Goal: Information Seeking & Learning: Find specific fact

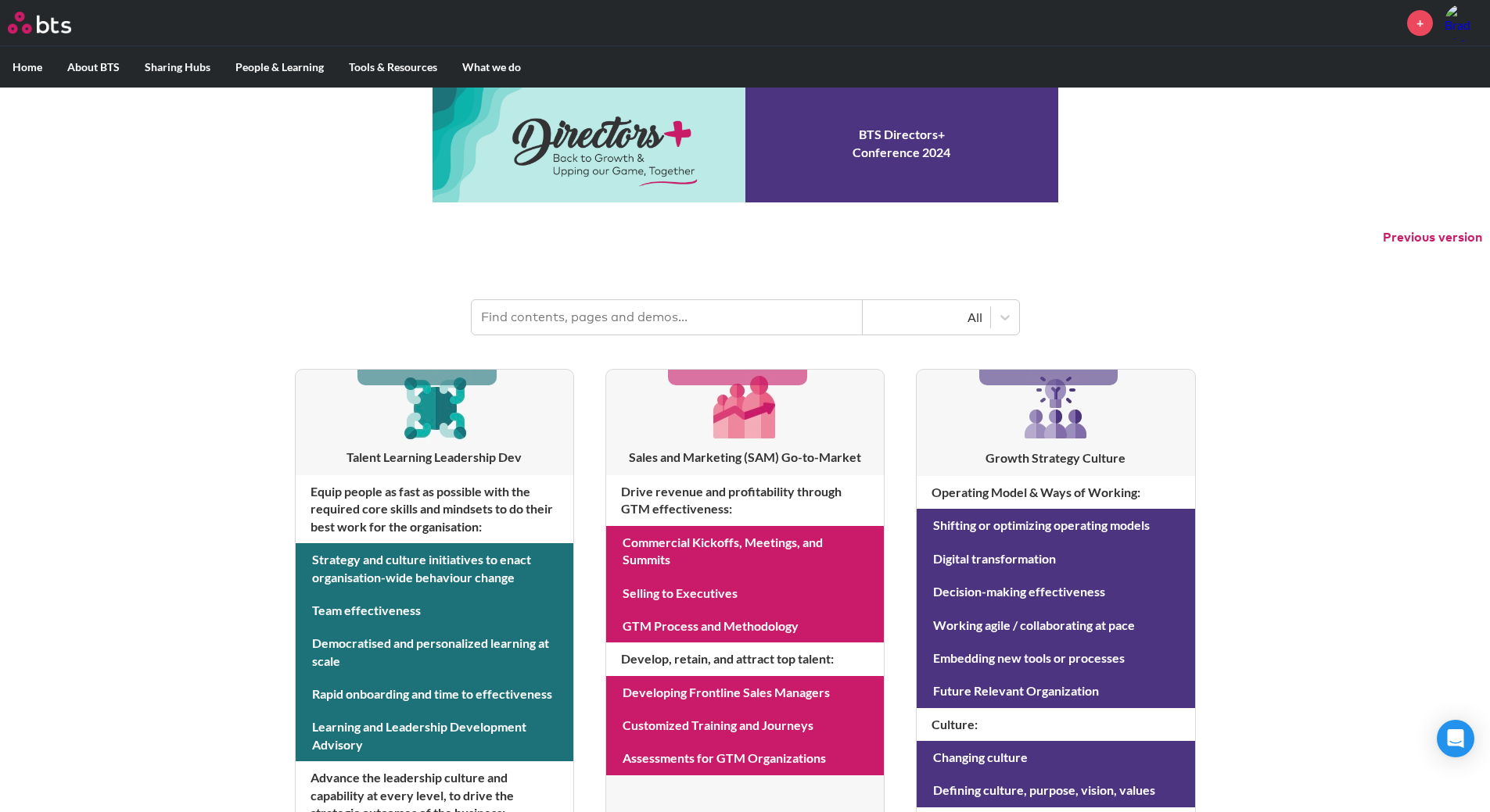
scroll to position [78, 0]
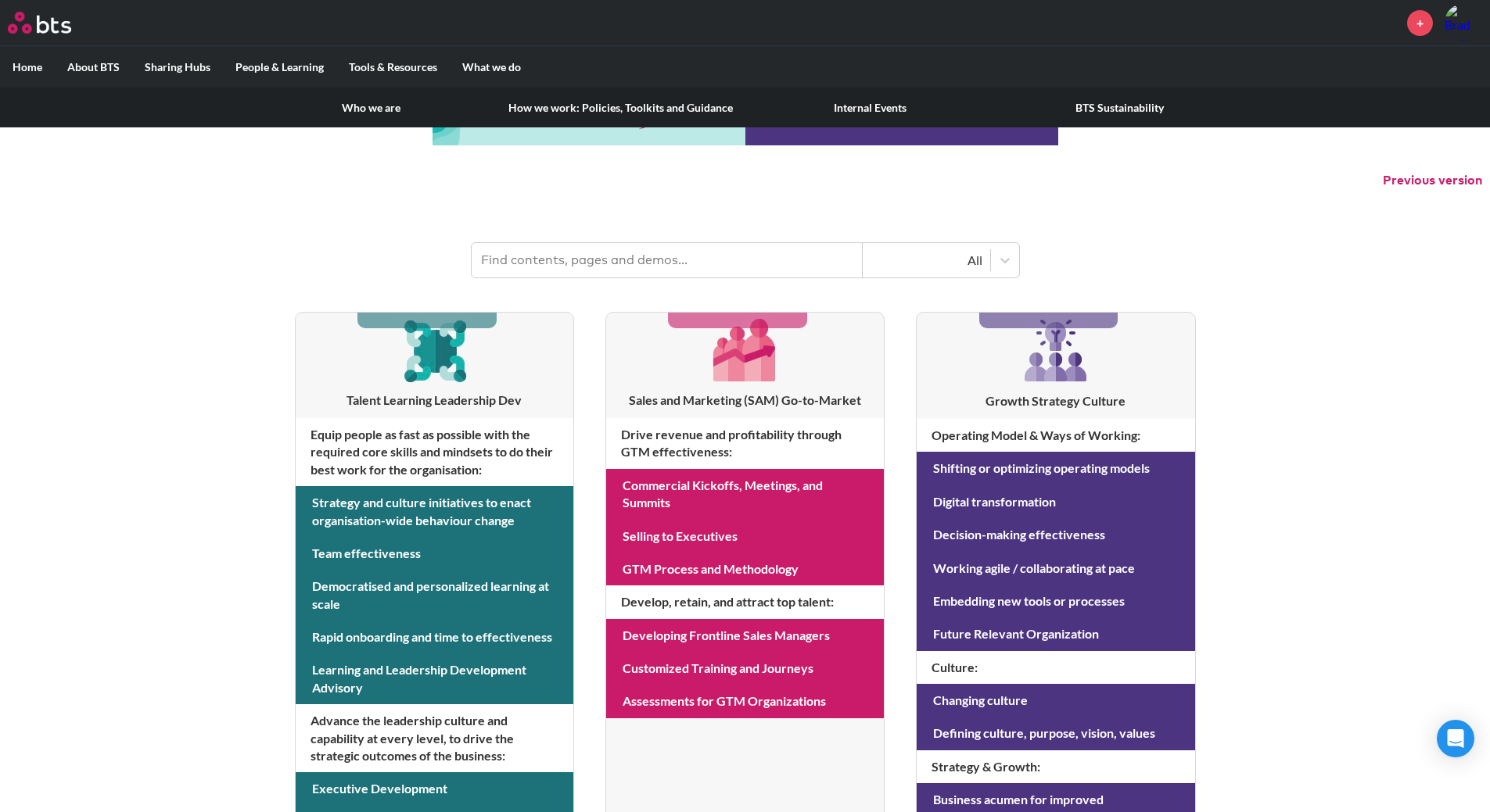
click at [78, 67] on label "About BTS" at bounding box center [93, 67] width 78 height 41
click at [0, 0] on input "About BTS" at bounding box center [0, 0] width 0 height 0
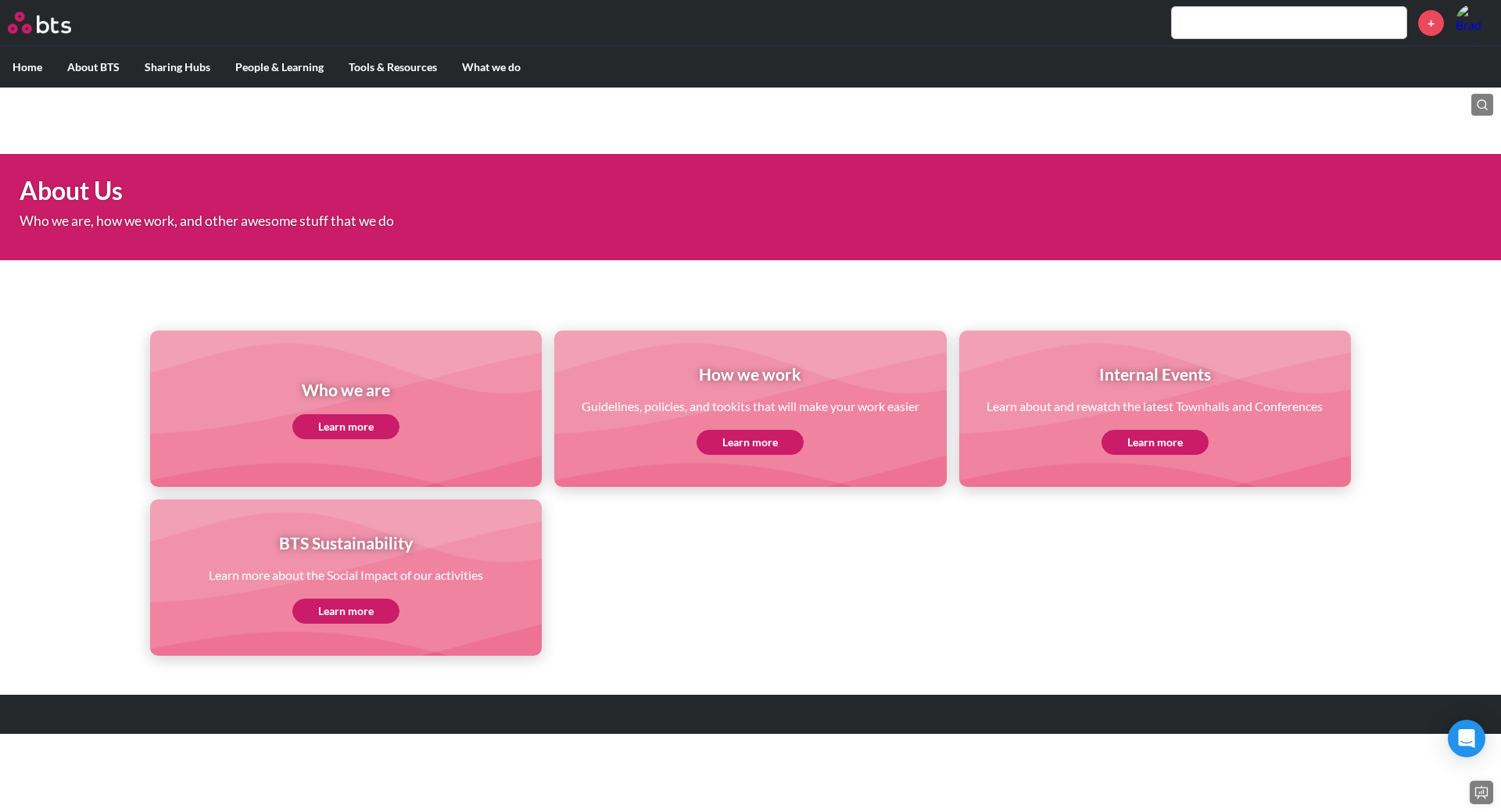
click at [341, 421] on link "Learn more" at bounding box center [346, 427] width 107 height 25
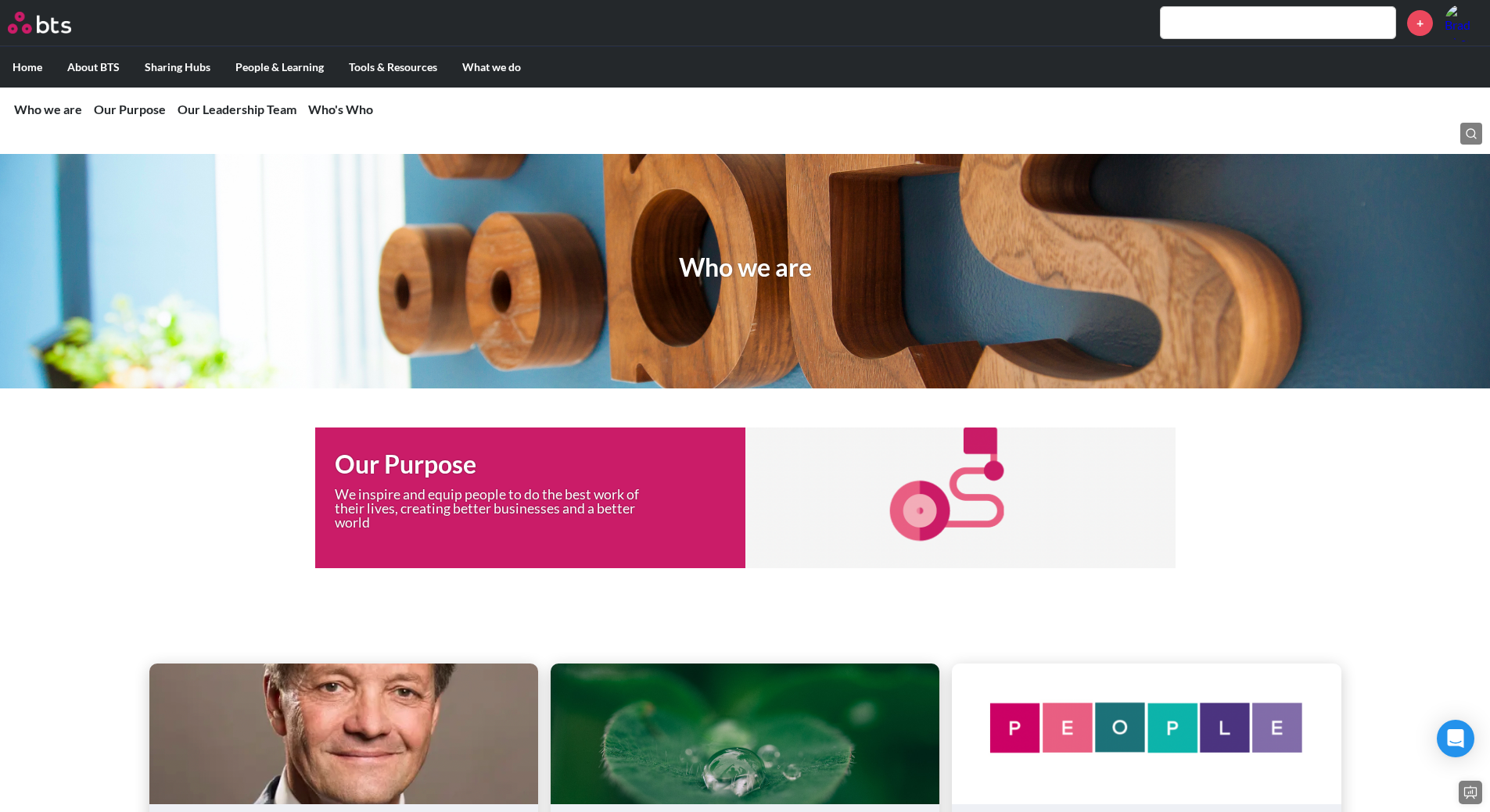
click at [1477, 132] on icon at bounding box center [1471, 133] width 12 height 12
type input "jennifer porter"
